Goal: Navigation & Orientation: Find specific page/section

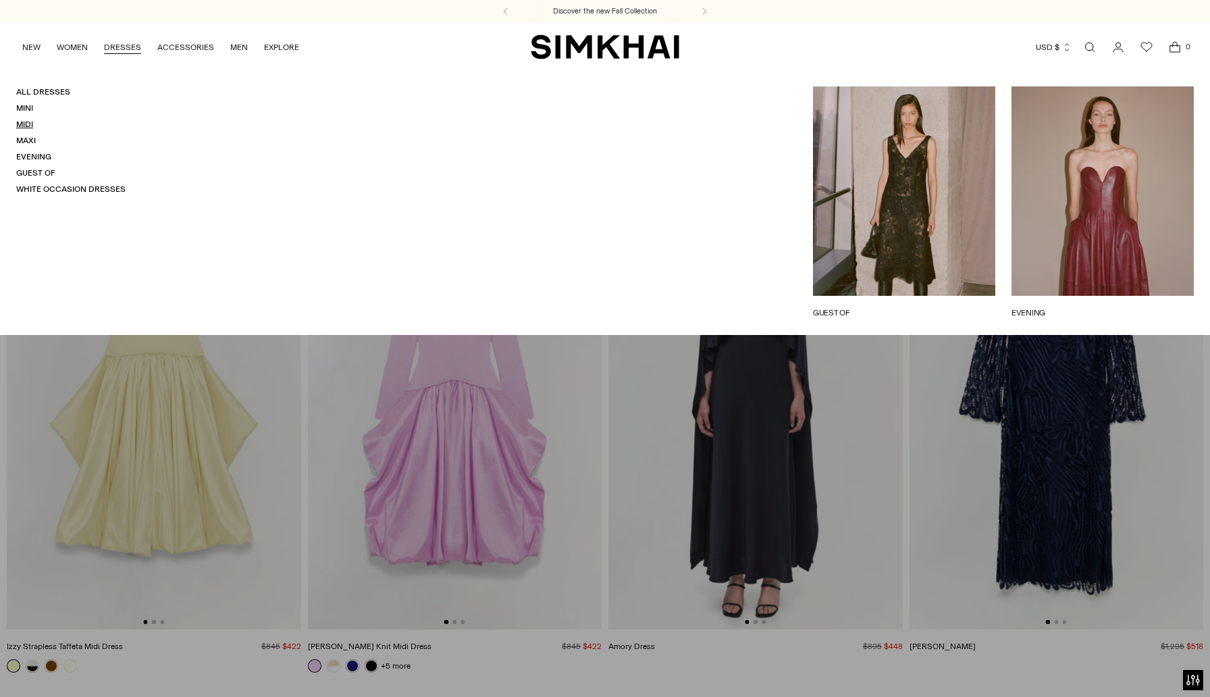
click at [24, 124] on link "Midi" at bounding box center [24, 124] width 17 height 9
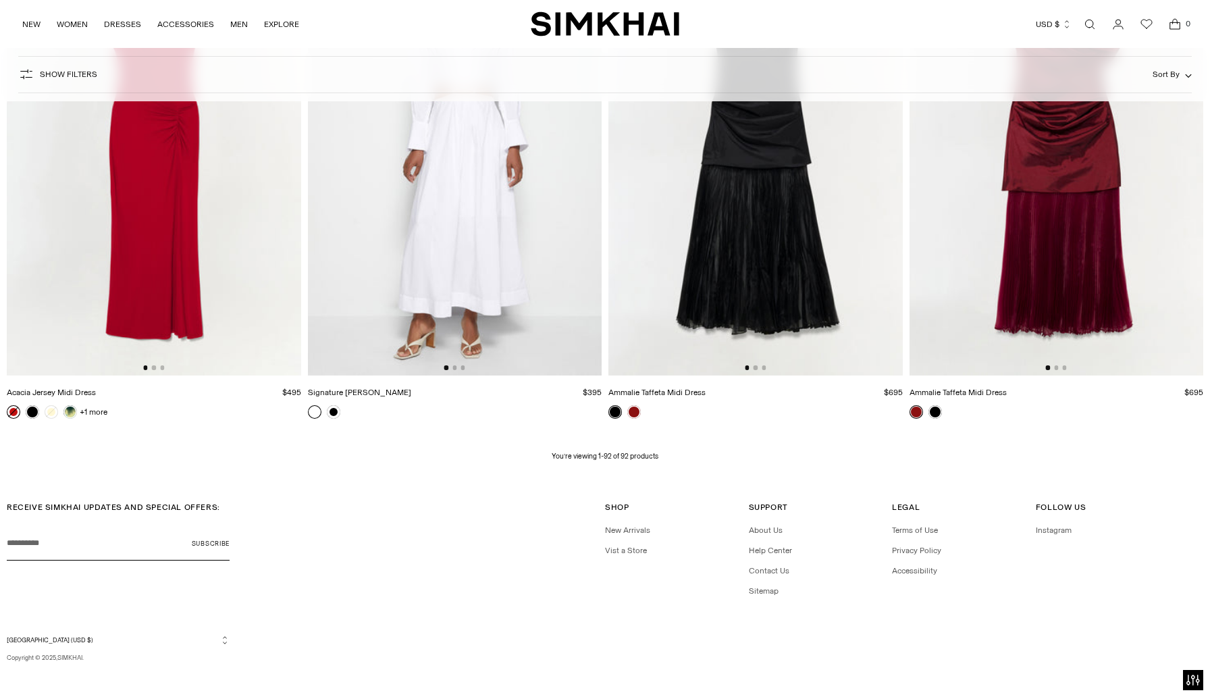
scroll to position [11502, 0]
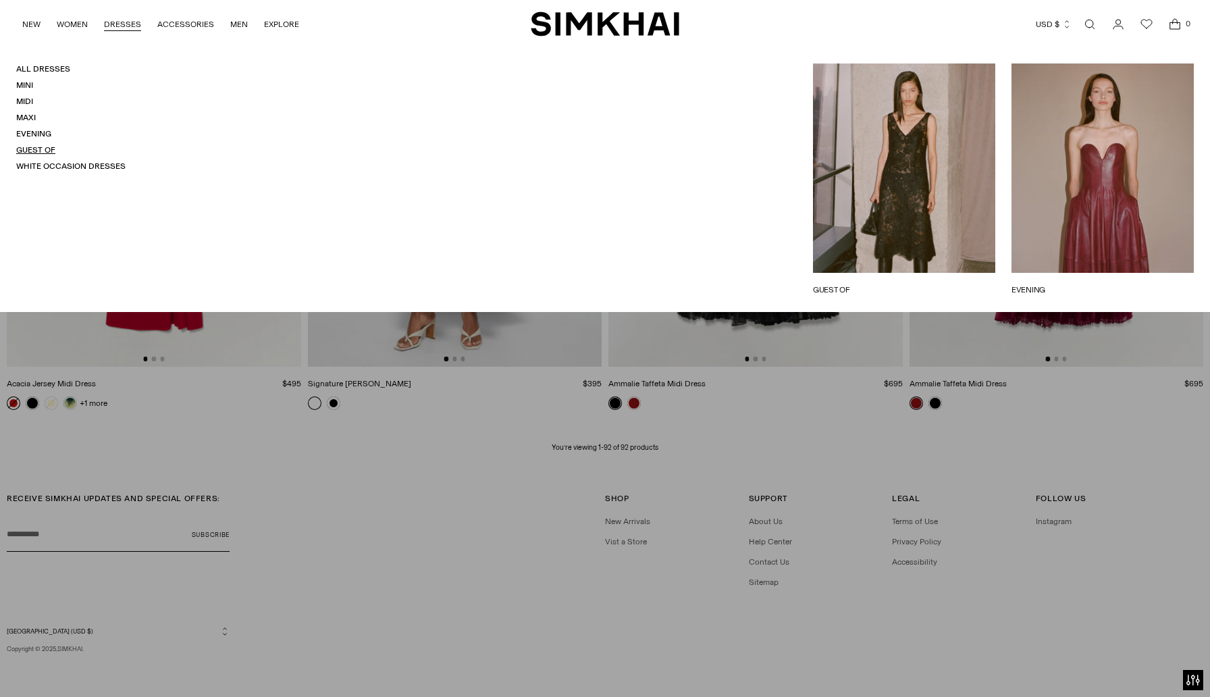
click at [45, 149] on link "Guest Of" at bounding box center [35, 149] width 39 height 9
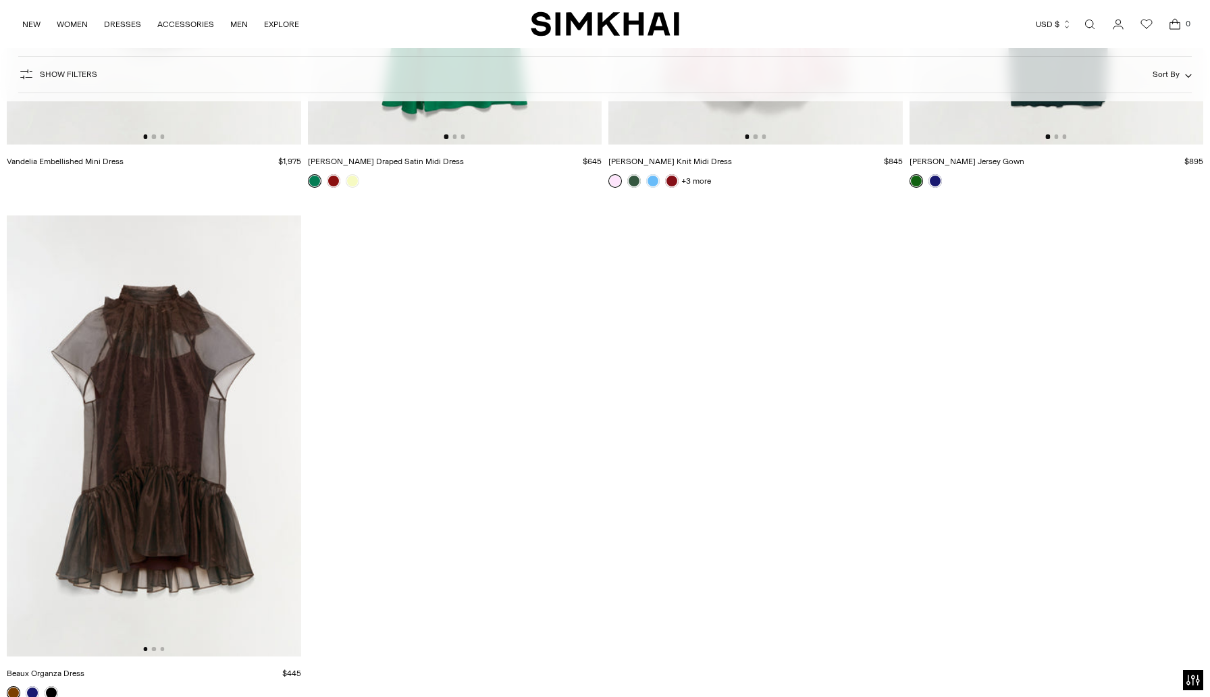
scroll to position [14371, 0]
